Goal: Navigation & Orientation: Find specific page/section

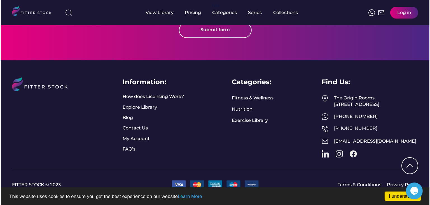
scroll to position [1492, 0]
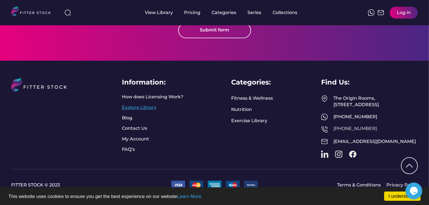
click at [152, 107] on link "Explore Library" at bounding box center [139, 107] width 34 height 6
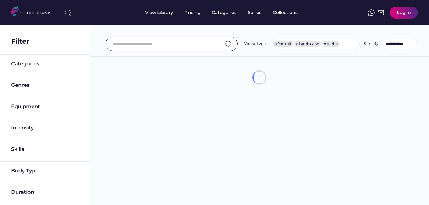
select select "**********"
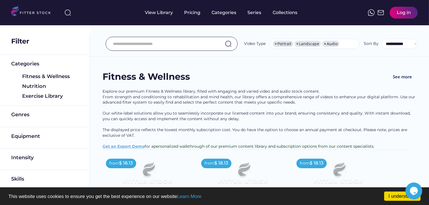
click at [281, 26] on div "**********" at bounding box center [259, 31] width 339 height 51
